Goal: Task Accomplishment & Management: Use online tool/utility

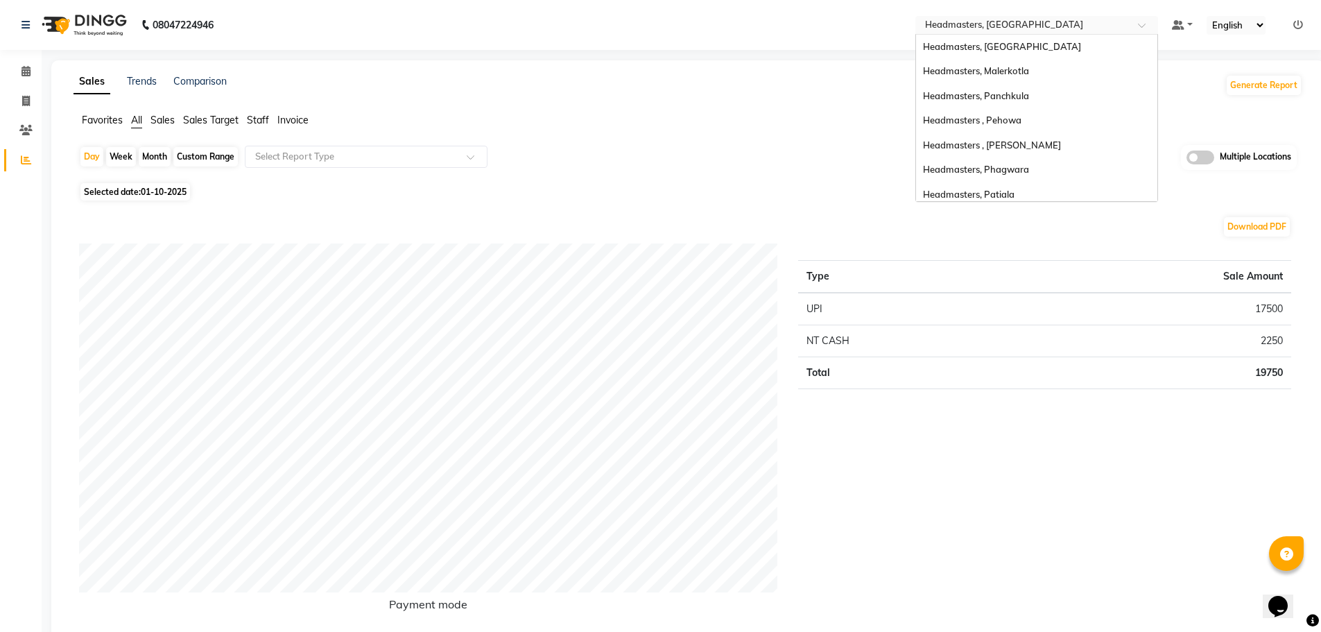
click at [1141, 22] on span at bounding box center [1146, 29] width 17 height 14
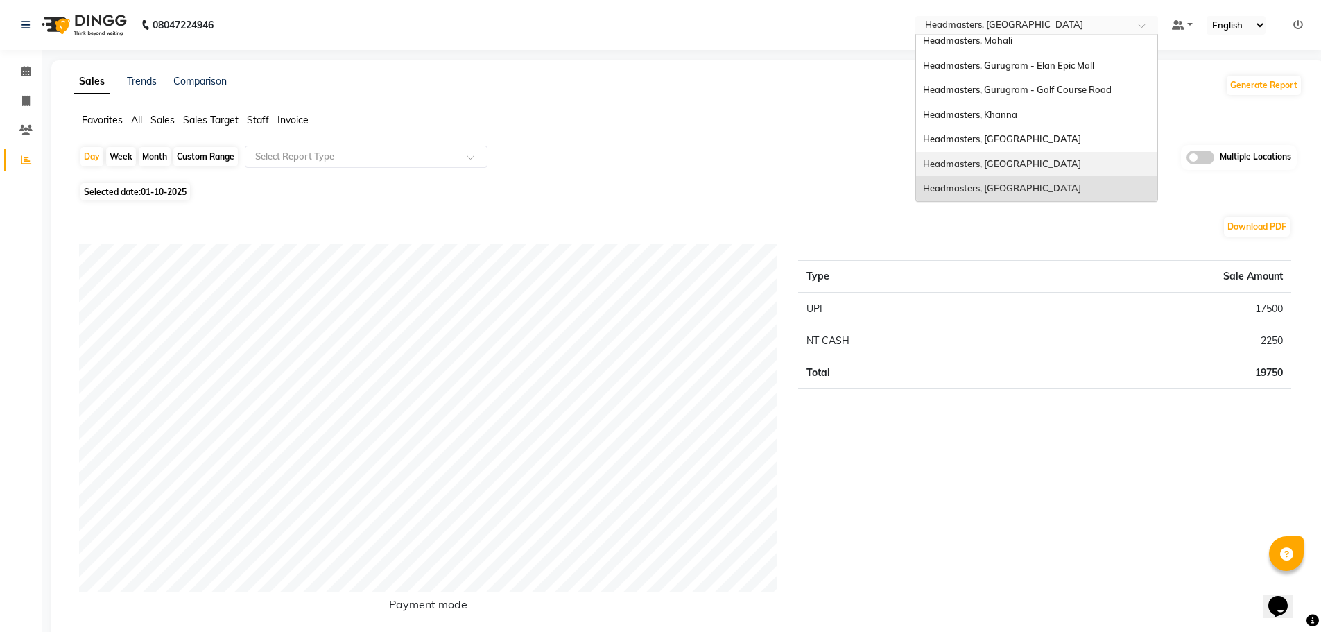
click at [1032, 157] on div "Headmasters, [GEOGRAPHIC_DATA]" at bounding box center [1036, 164] width 241 height 25
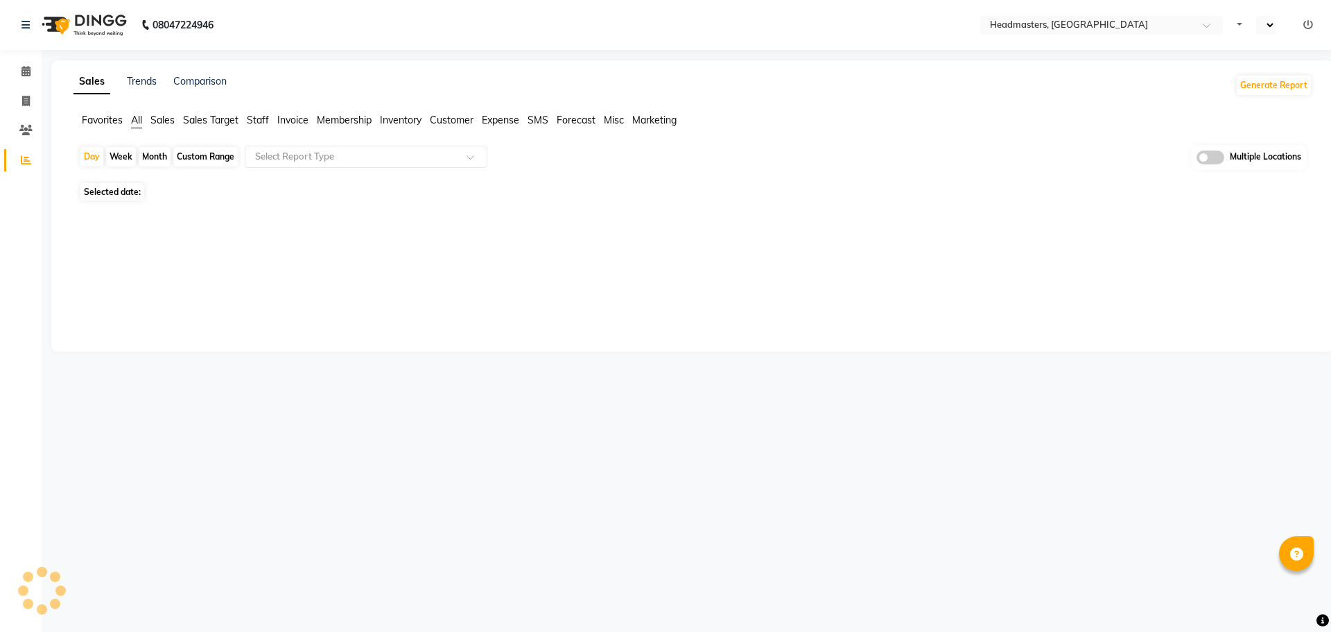
select select "en"
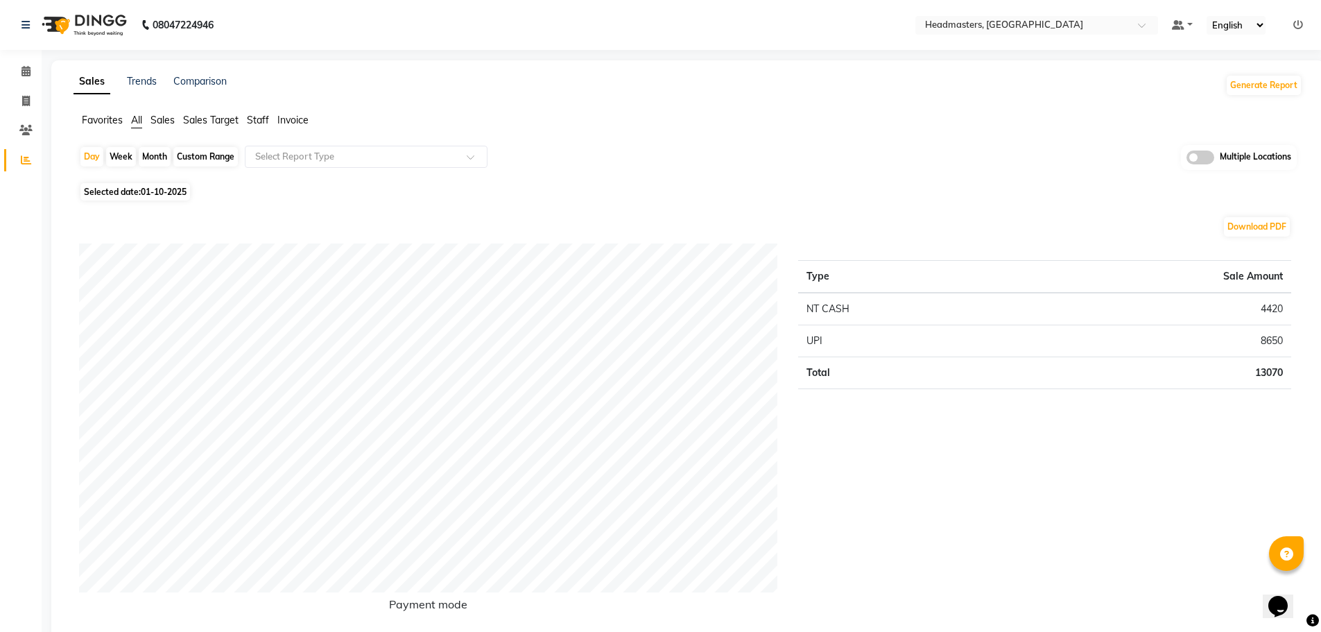
click at [266, 121] on span "Staff" at bounding box center [258, 120] width 22 height 12
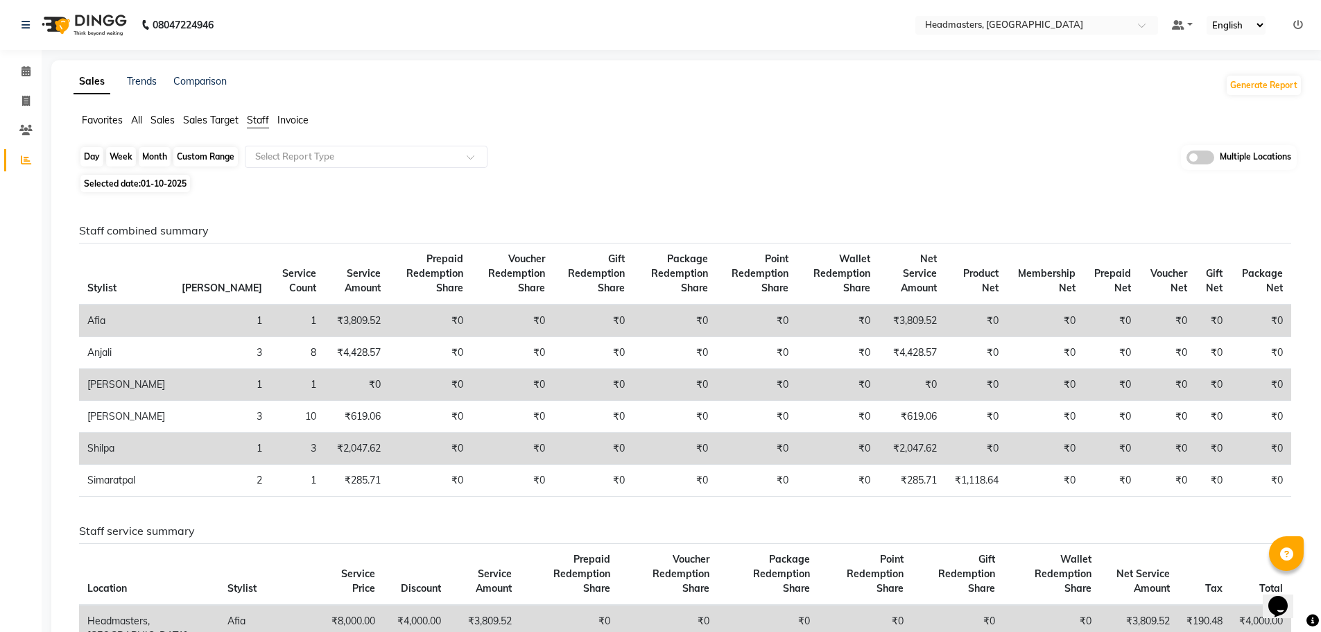
click at [96, 157] on div "Day" at bounding box center [91, 156] width 23 height 19
select select "10"
select select "2025"
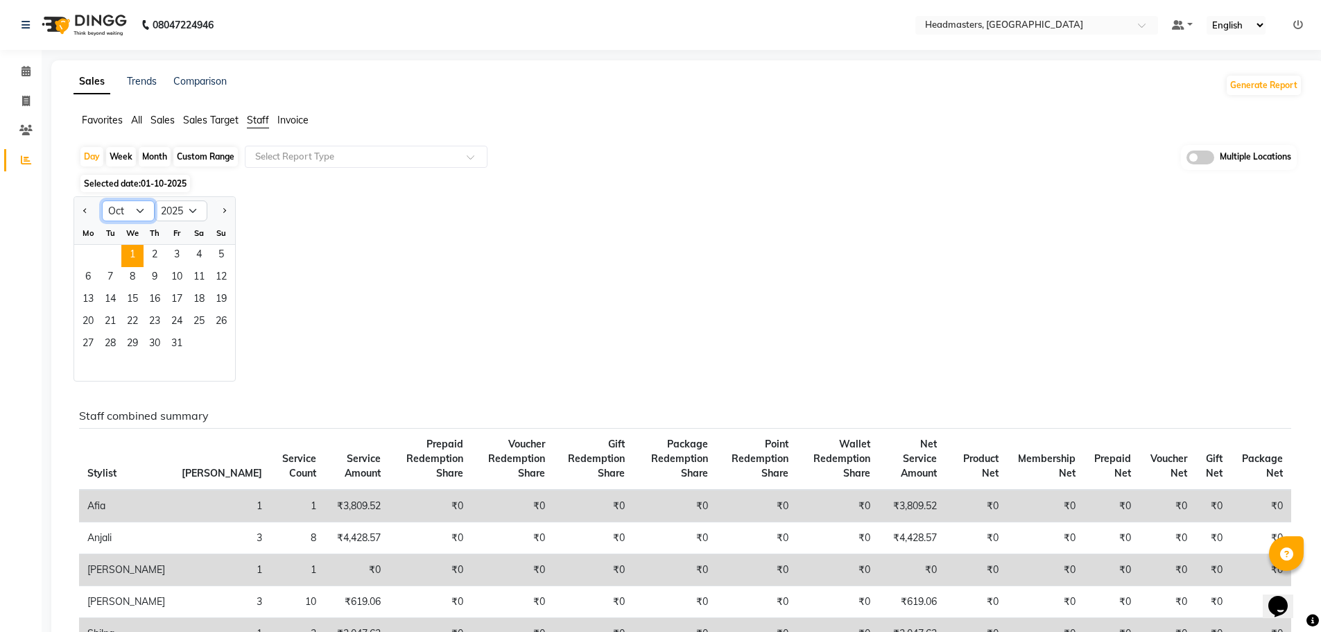
click at [143, 210] on select "Jan Feb Mar Apr May Jun [DATE] Aug Sep Oct Nov Dec" at bounding box center [128, 210] width 53 height 21
select select "9"
click at [102, 200] on select "Jan Feb Mar Apr May Jun [DATE] Aug Sep Oct Nov Dec" at bounding box center [128, 210] width 53 height 21
click at [112, 347] on span "30" at bounding box center [110, 344] width 22 height 22
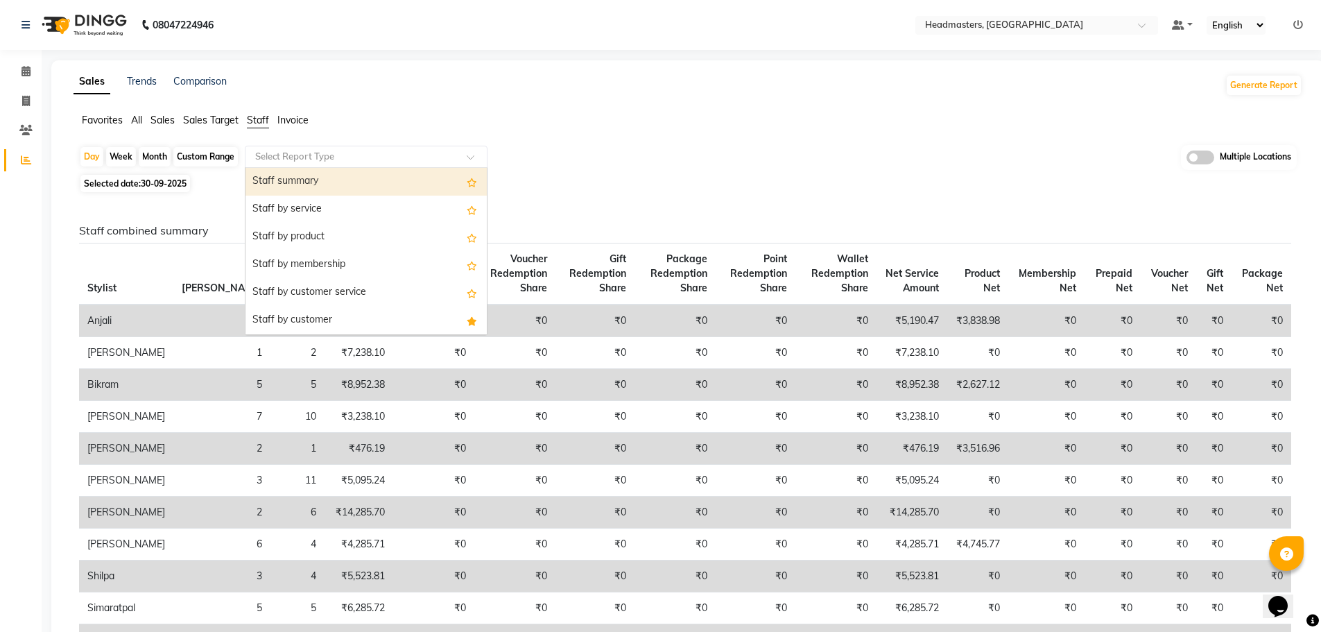
click at [464, 162] on div at bounding box center [365, 157] width 241 height 14
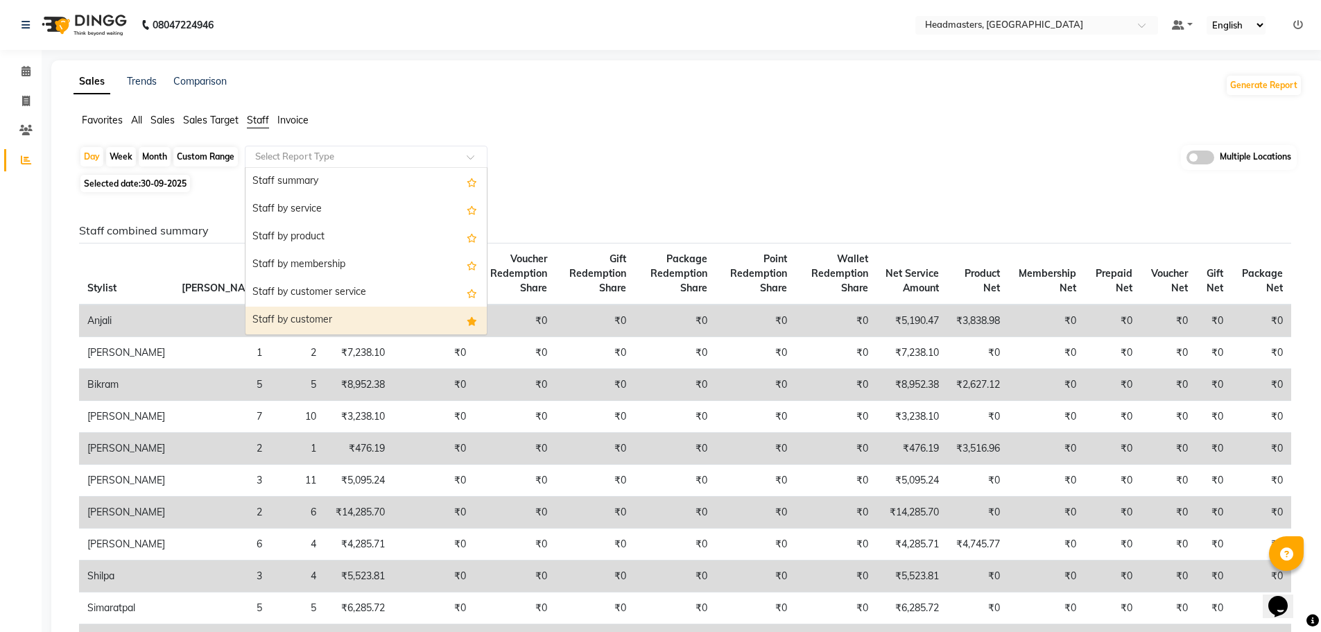
click at [403, 325] on div "Staff by customer" at bounding box center [365, 320] width 241 height 28
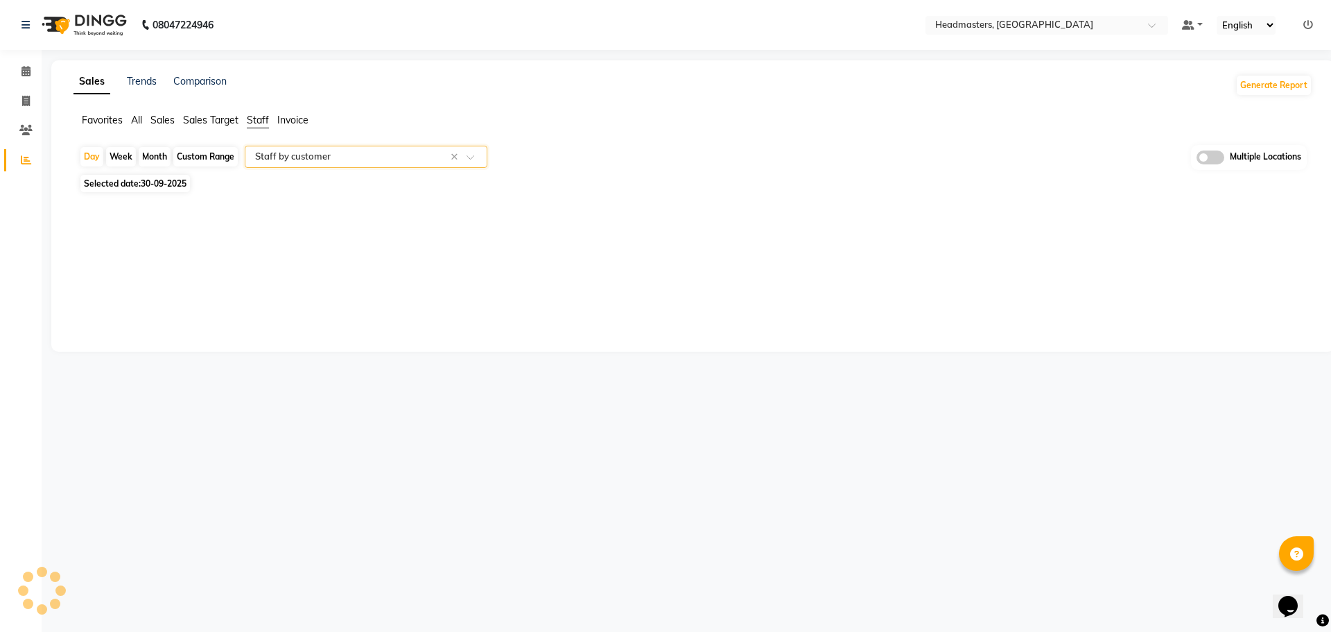
select select "full_report"
select select "csv"
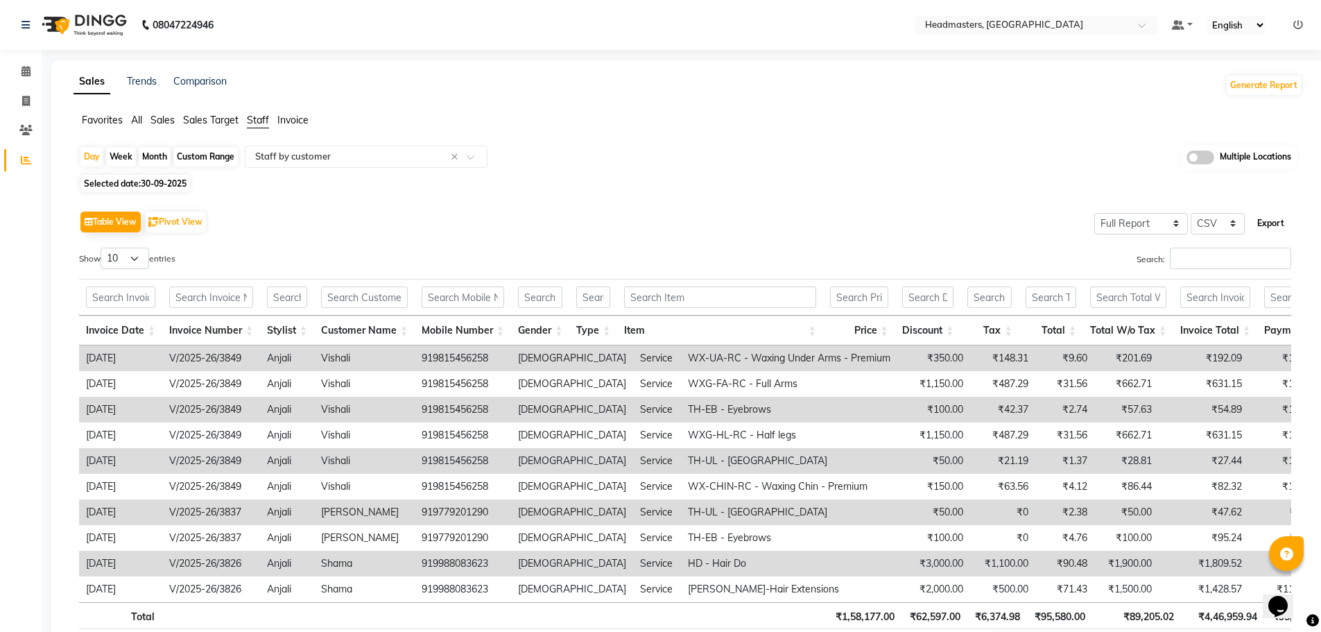
click at [1276, 221] on button "Export" at bounding box center [1270, 223] width 38 height 24
click at [1142, 23] on span at bounding box center [1146, 29] width 17 height 14
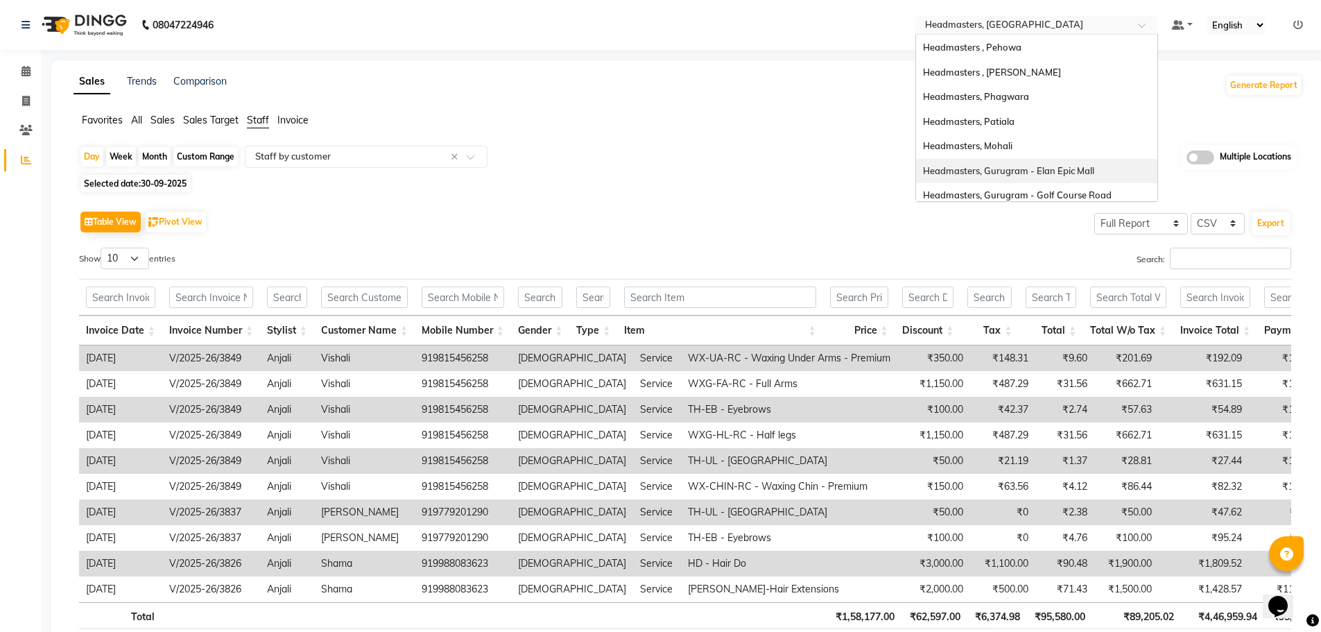
scroll to position [40, 0]
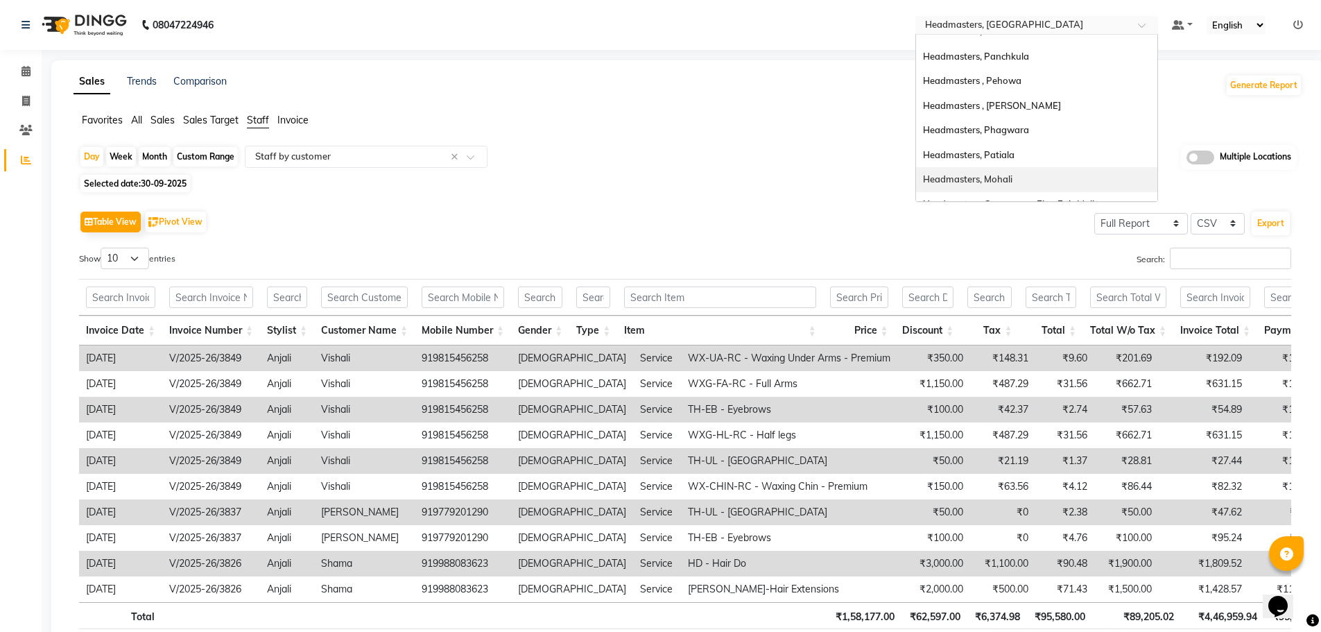
click at [1039, 178] on div "Headmasters, Mohali" at bounding box center [1036, 179] width 241 height 25
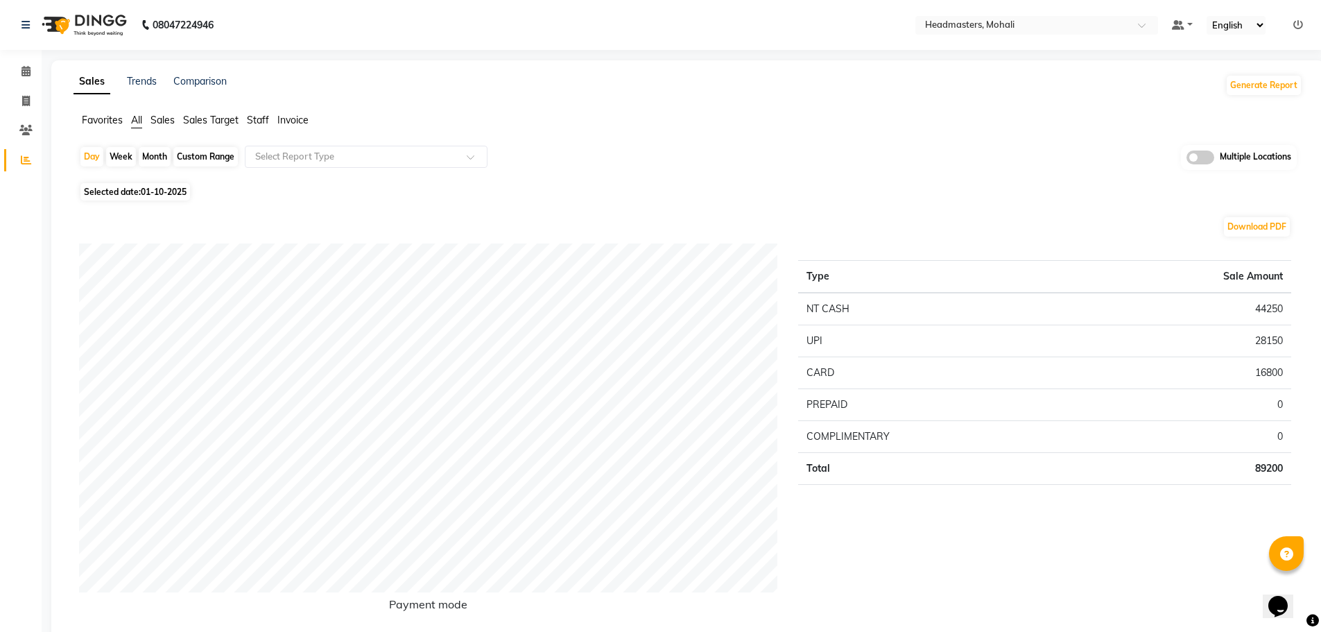
click at [266, 121] on span "Staff" at bounding box center [258, 120] width 22 height 12
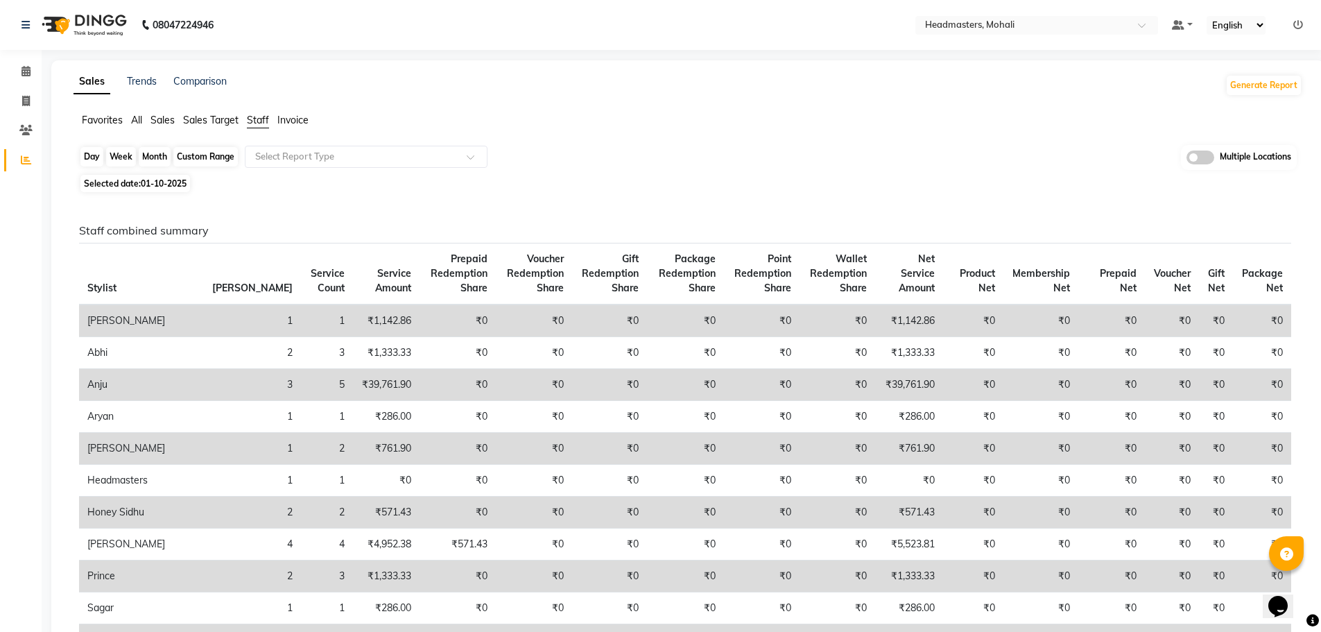
click at [98, 154] on div "Day" at bounding box center [91, 156] width 23 height 19
select select "10"
select select "2025"
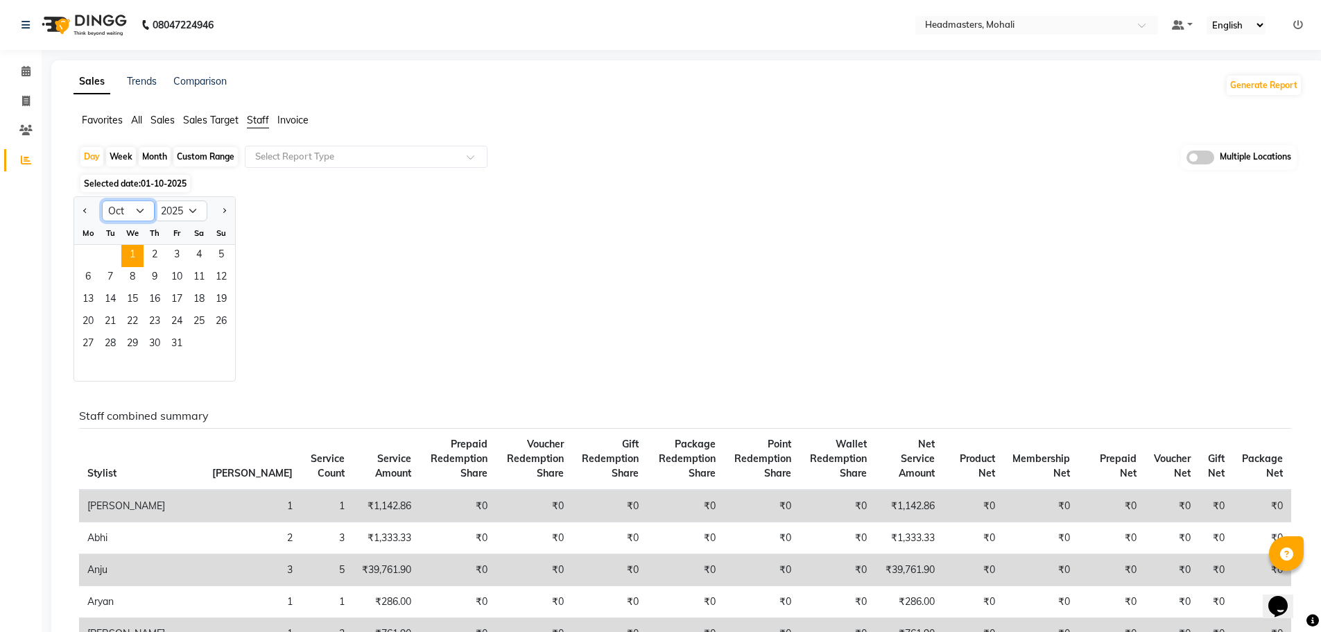
click at [143, 208] on select "Jan Feb Mar Apr May Jun [DATE] Aug Sep Oct Nov Dec" at bounding box center [128, 210] width 53 height 21
select select "9"
click at [102, 200] on select "Jan Feb Mar Apr May Jun [DATE] Aug Sep Oct Nov Dec" at bounding box center [128, 210] width 53 height 21
click at [112, 344] on span "30" at bounding box center [110, 344] width 22 height 22
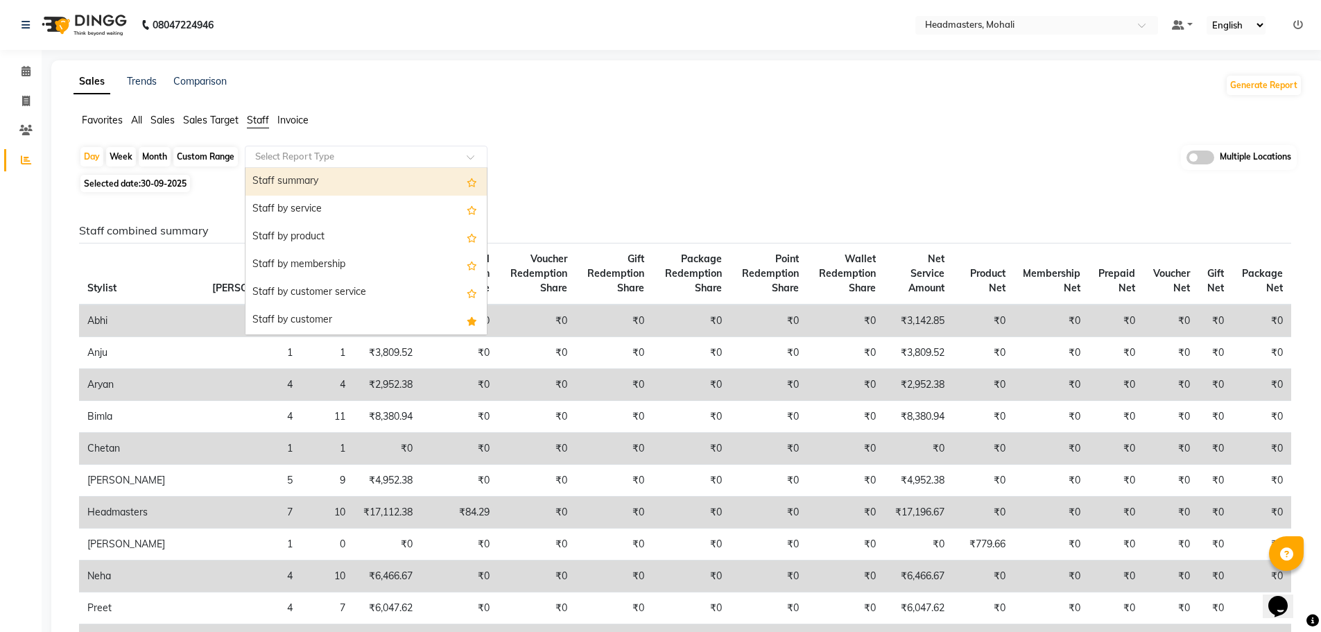
click at [471, 158] on span at bounding box center [475, 161] width 17 height 14
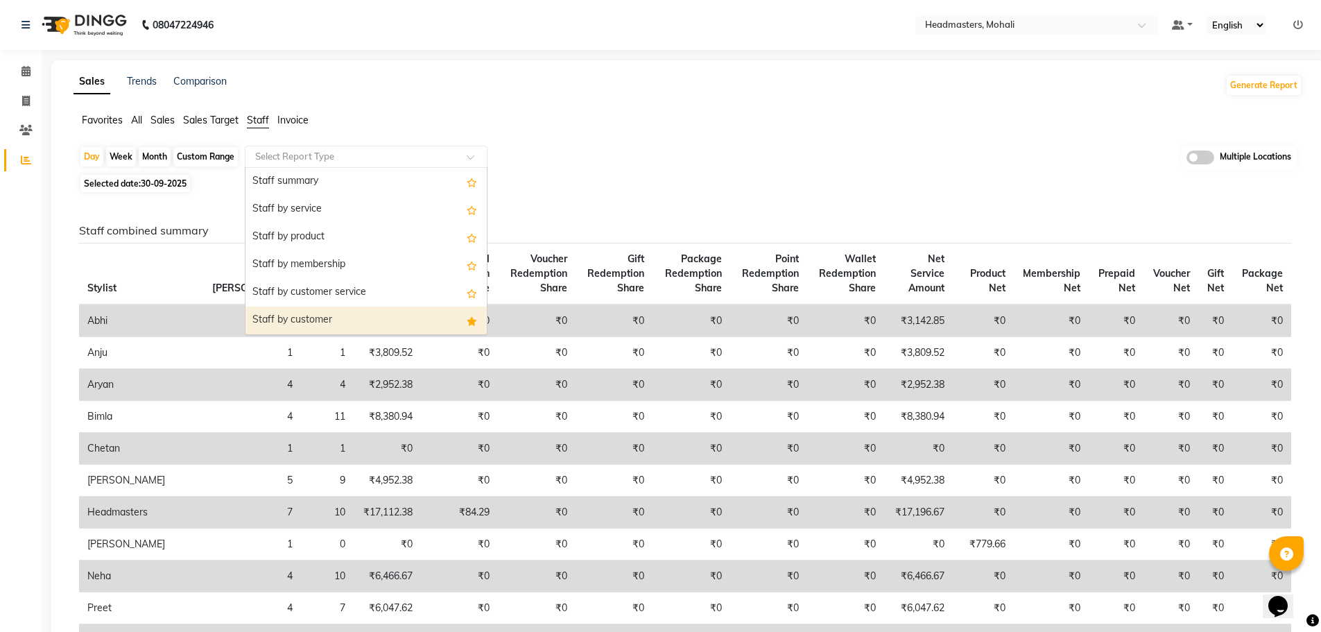
click at [428, 313] on div "Staff by customer" at bounding box center [365, 320] width 241 height 28
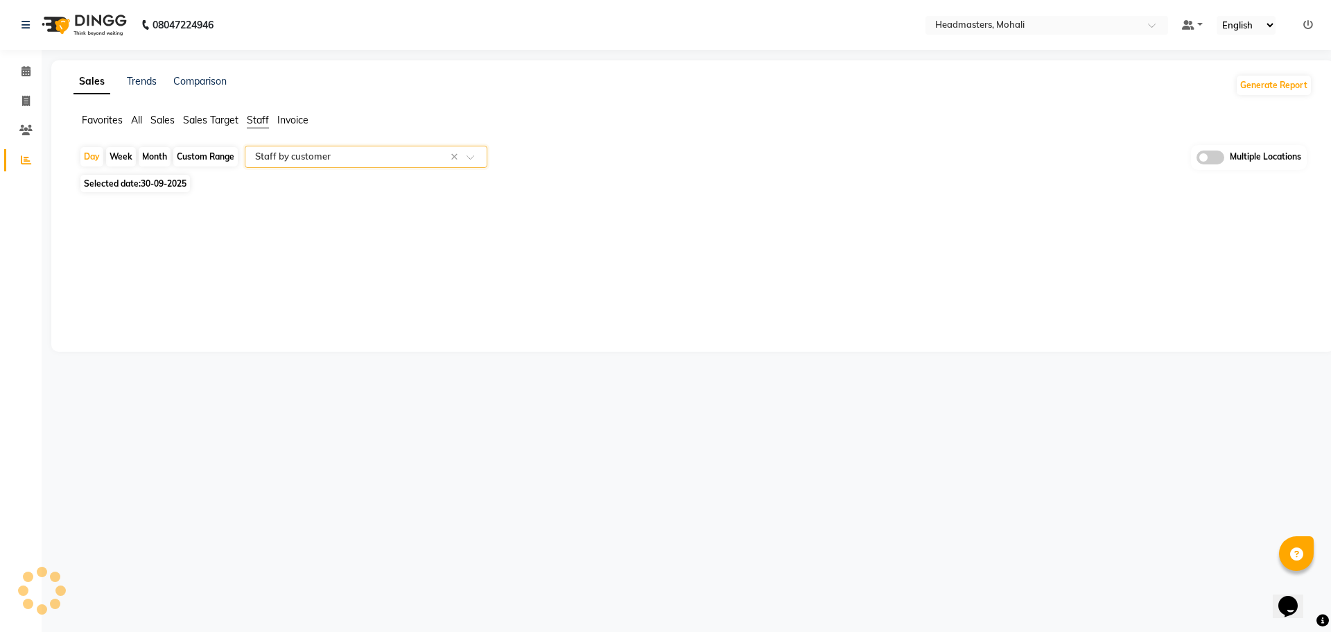
select select "full_report"
select select "csv"
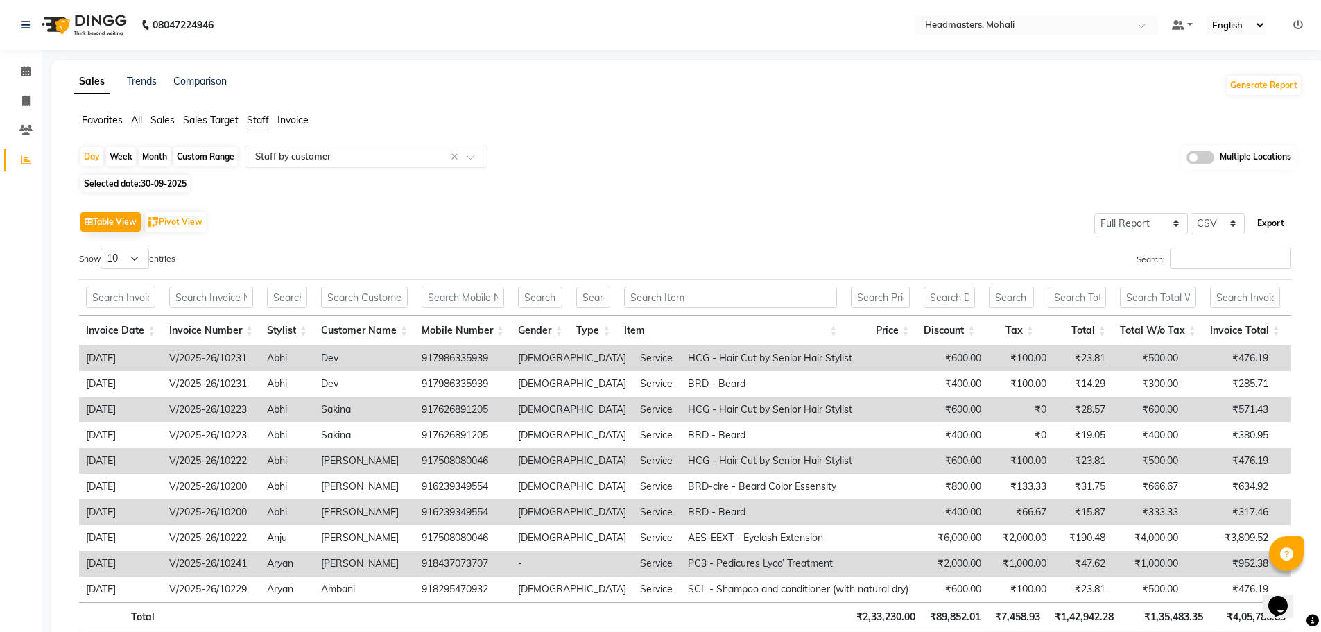
click at [1269, 223] on button "Export" at bounding box center [1270, 223] width 38 height 24
click at [1142, 24] on span at bounding box center [1146, 29] width 17 height 14
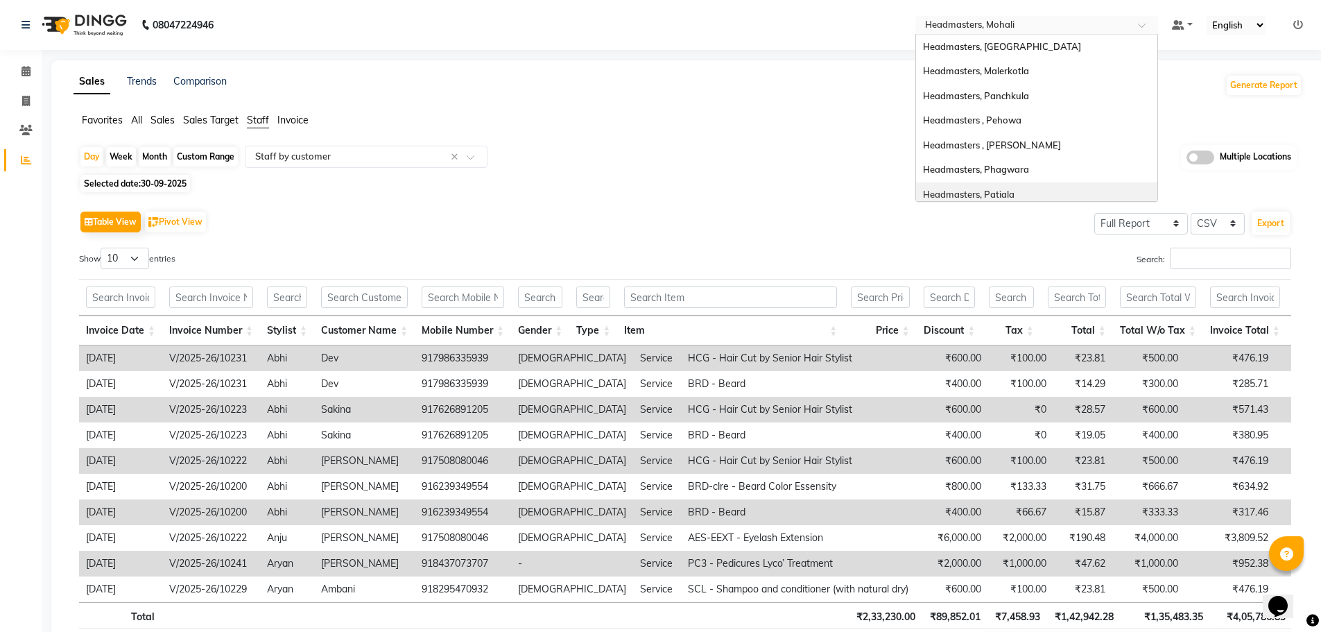
click at [1042, 189] on div "Headmasters, Patiala" at bounding box center [1036, 194] width 241 height 25
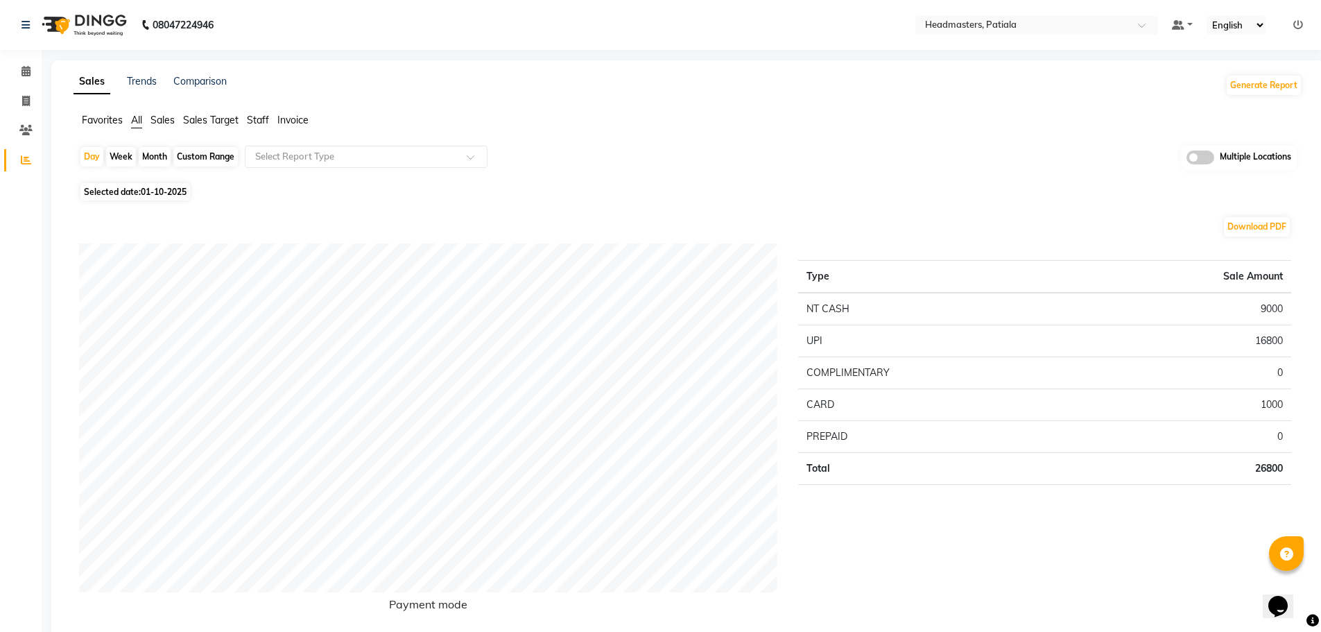
click at [255, 118] on span "Staff" at bounding box center [258, 120] width 22 height 12
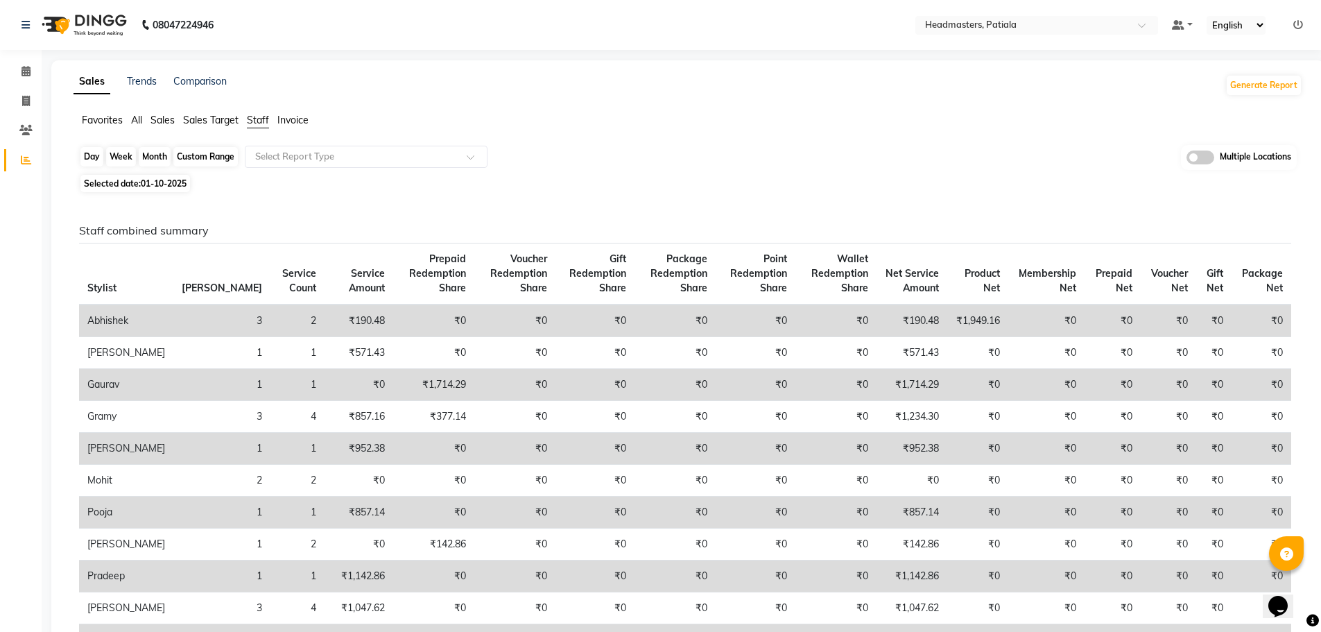
click at [92, 156] on div "Day" at bounding box center [91, 156] width 23 height 19
select select "10"
select select "2025"
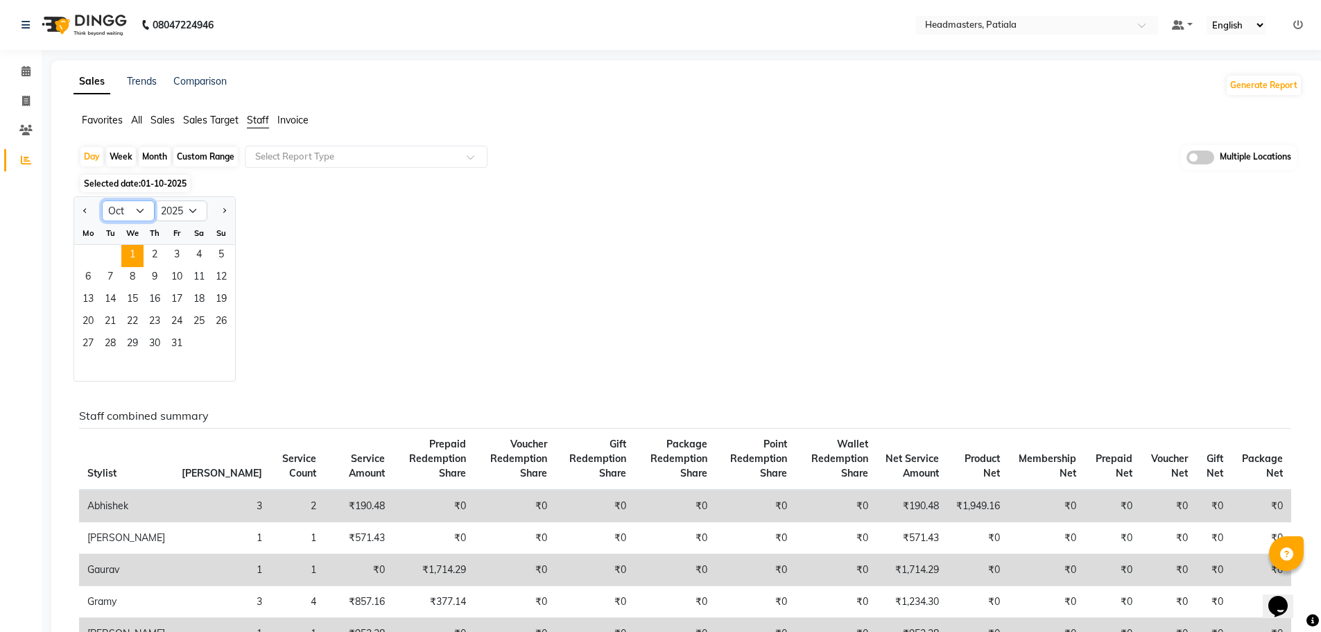
click at [137, 209] on select "Jan Feb Mar Apr May Jun [DATE] Aug Sep Oct Nov Dec" at bounding box center [128, 210] width 53 height 21
select select "9"
click at [102, 200] on select "Jan Feb Mar Apr May Jun [DATE] Aug Sep Oct Nov Dec" at bounding box center [128, 210] width 53 height 21
click at [110, 340] on span "30" at bounding box center [110, 344] width 22 height 22
click at [469, 162] on span at bounding box center [475, 161] width 17 height 14
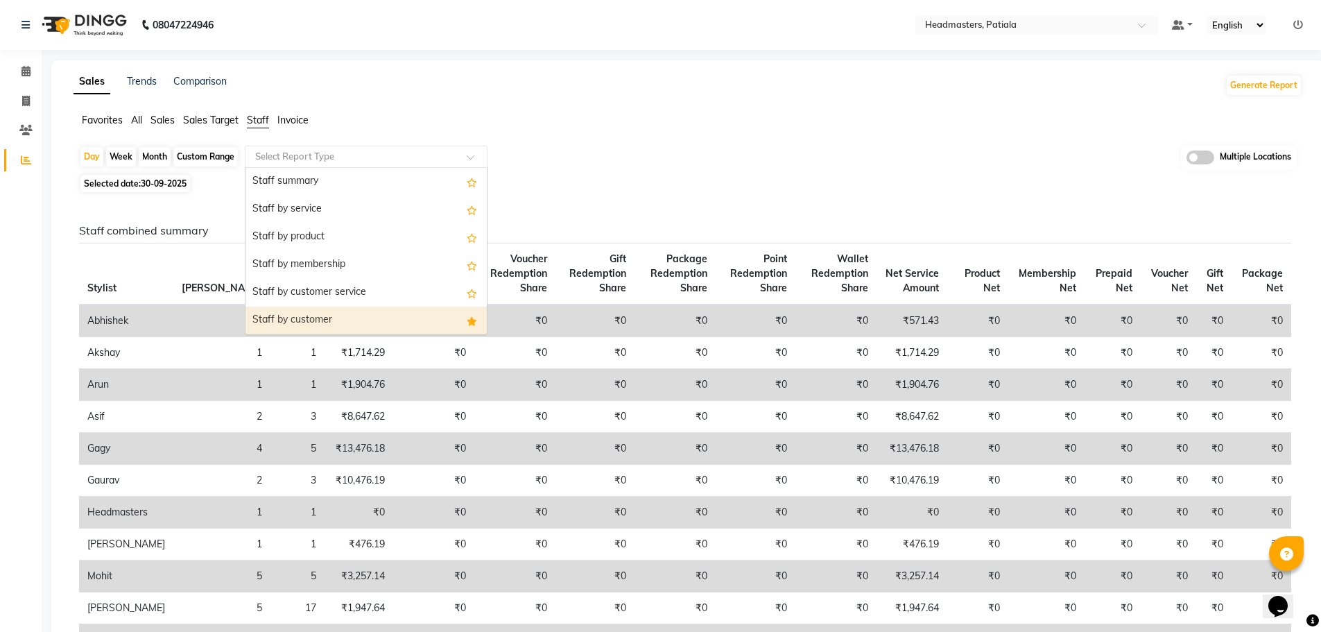
click at [393, 321] on div "Staff by customer" at bounding box center [365, 320] width 241 height 28
select select "full_report"
select select "csv"
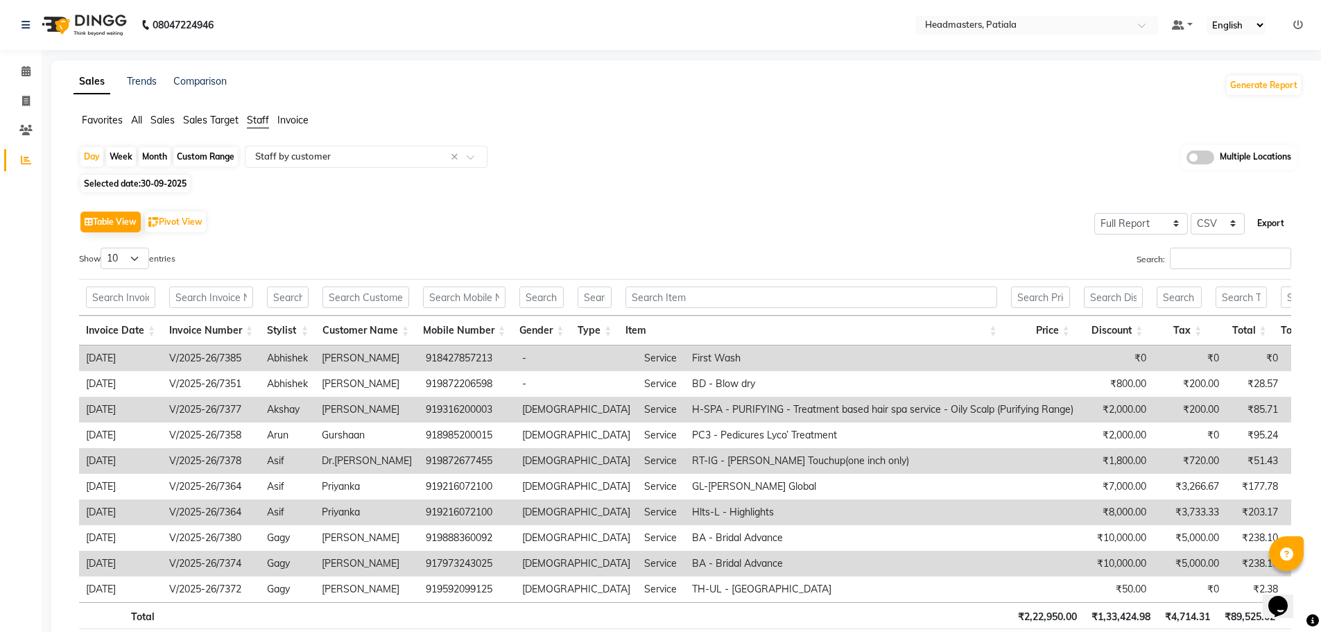
click at [1272, 221] on button "Export" at bounding box center [1270, 223] width 38 height 24
